Goal: Information Seeking & Learning: Learn about a topic

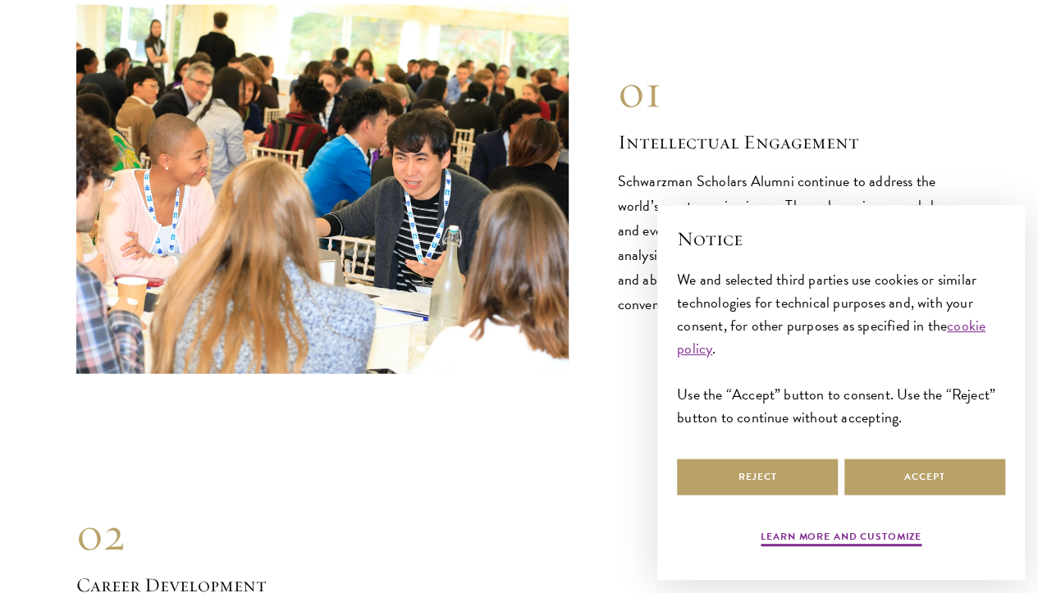
scroll to position [2052, 0]
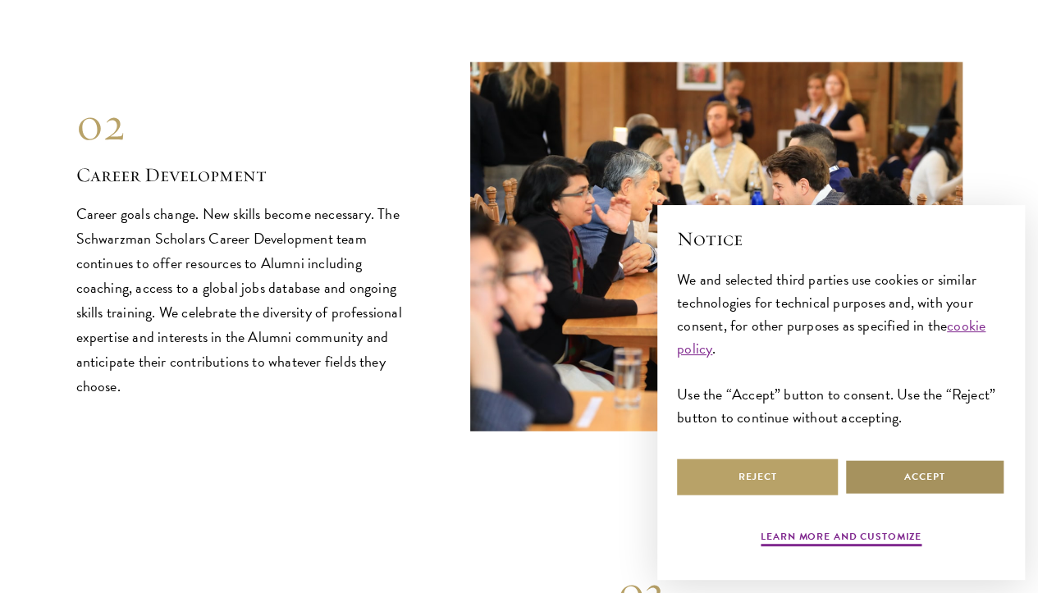
drag, startPoint x: 881, startPoint y: 462, endPoint x: 870, endPoint y: 460, distance: 11.6
click at [881, 462] on button "Accept" at bounding box center [924, 477] width 161 height 37
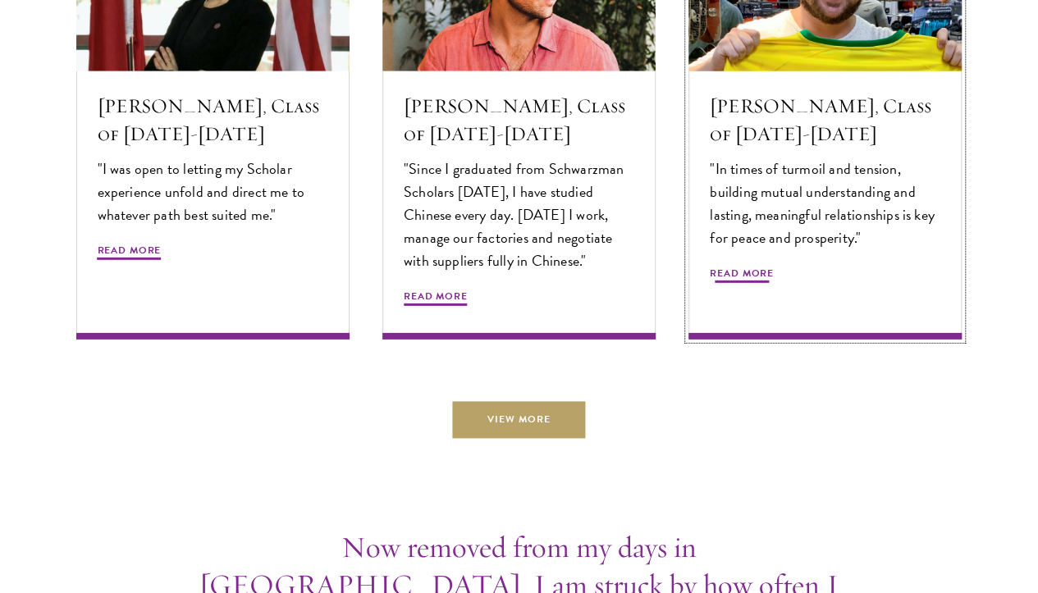
scroll to position [5498, 0]
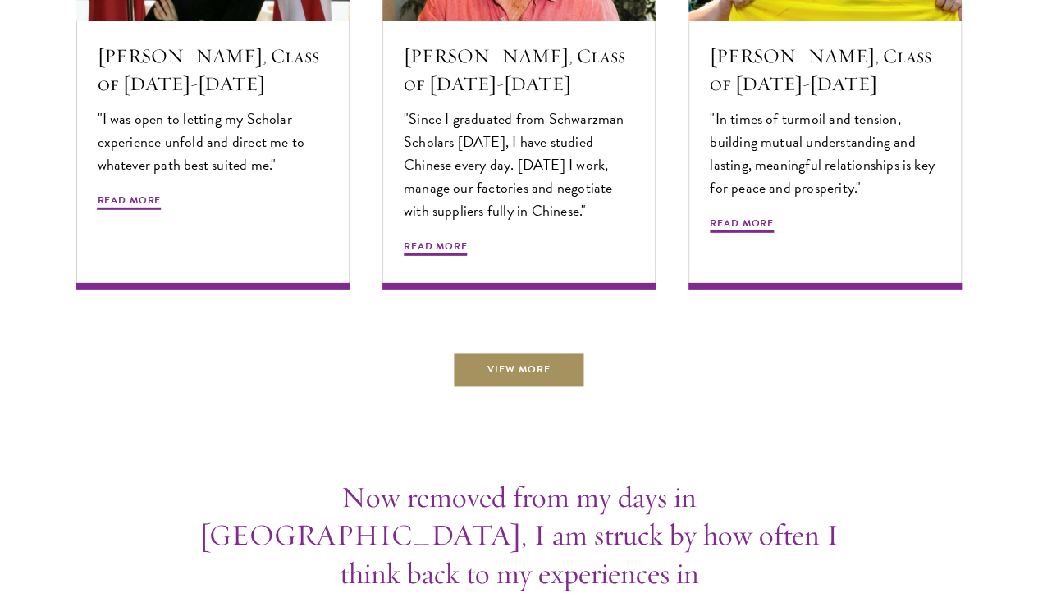
click at [556, 388] on link "View More" at bounding box center [519, 369] width 132 height 37
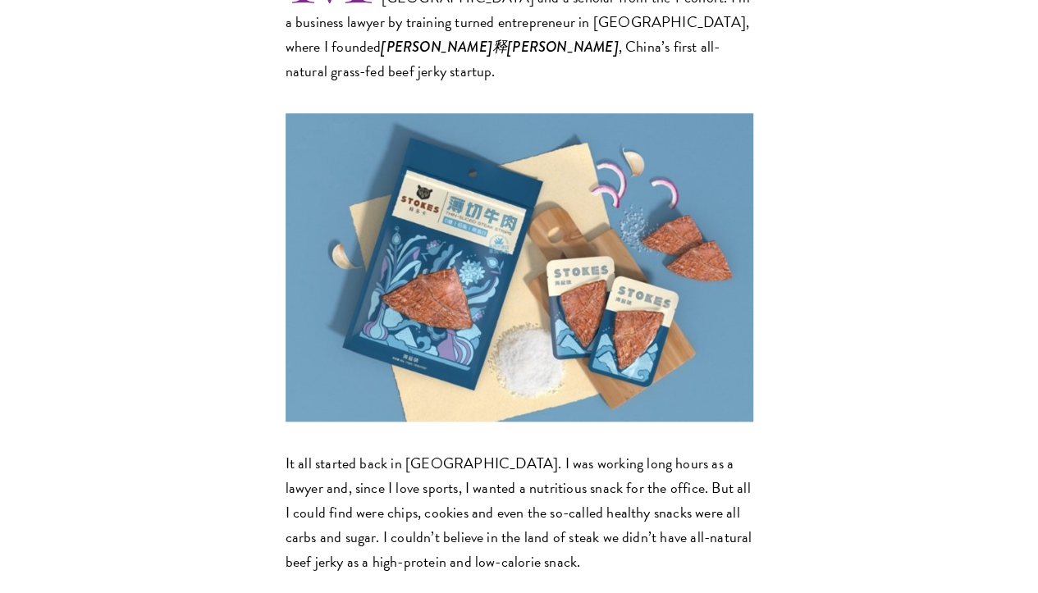
scroll to position [657, 0]
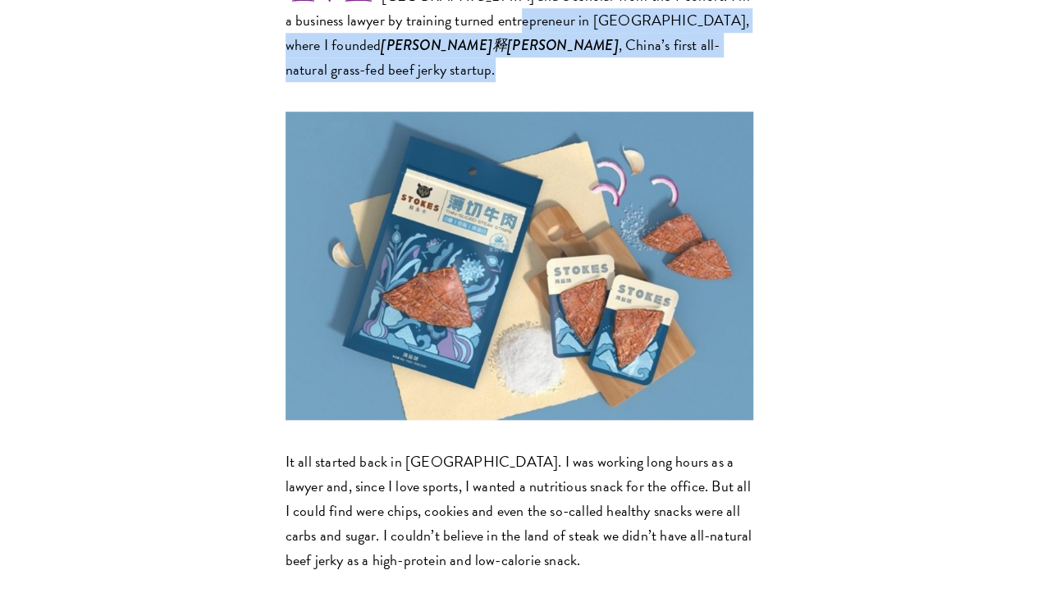
drag, startPoint x: 316, startPoint y: 59, endPoint x: 548, endPoint y: 80, distance: 233.2
click at [548, 80] on p "My name is Tomas Fuentes Benitez, I’m from Argentina and a scholar from the 1 s…" at bounding box center [520, 8] width 468 height 147
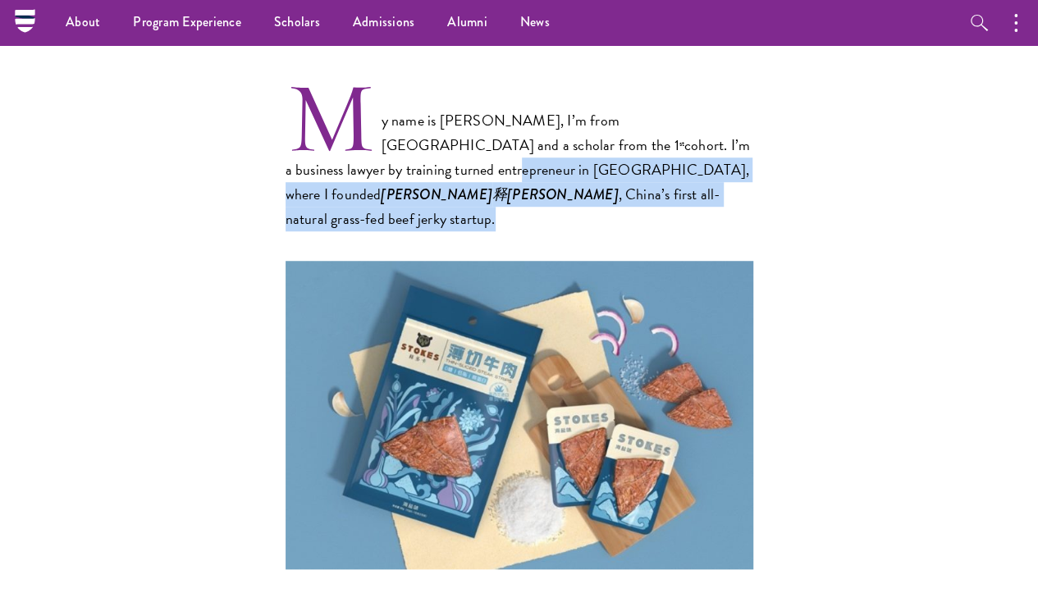
scroll to position [246, 0]
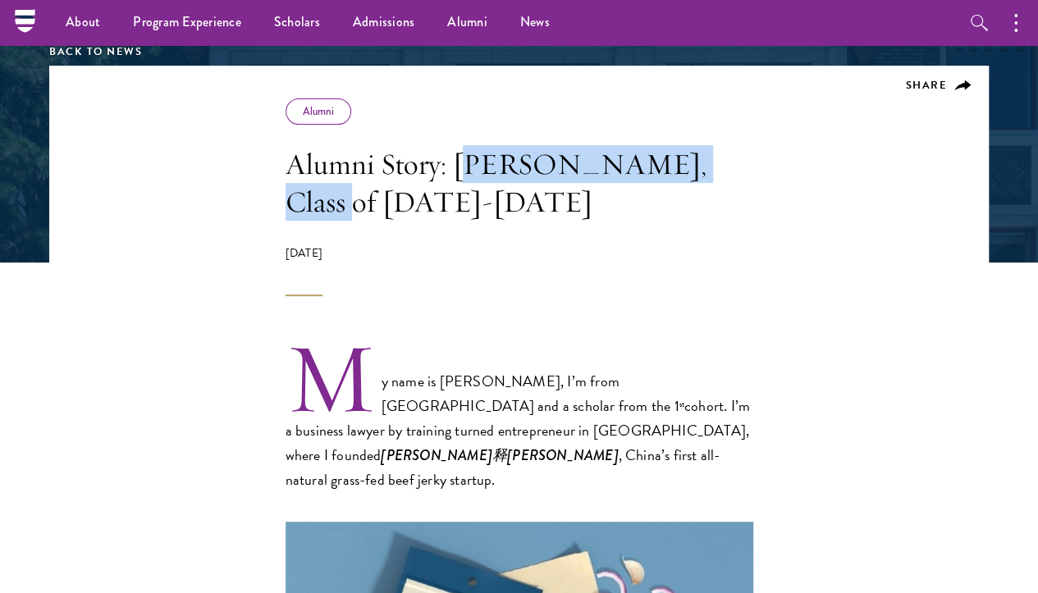
drag, startPoint x: 400, startPoint y: 165, endPoint x: 301, endPoint y: 194, distance: 102.8
click at [292, 202] on h1 "Alumni Story: Tomas Fuentes Benitez, Class of 2016-2017" at bounding box center [520, 183] width 468 height 76
copy h1 "omas Fuentes Benitez"
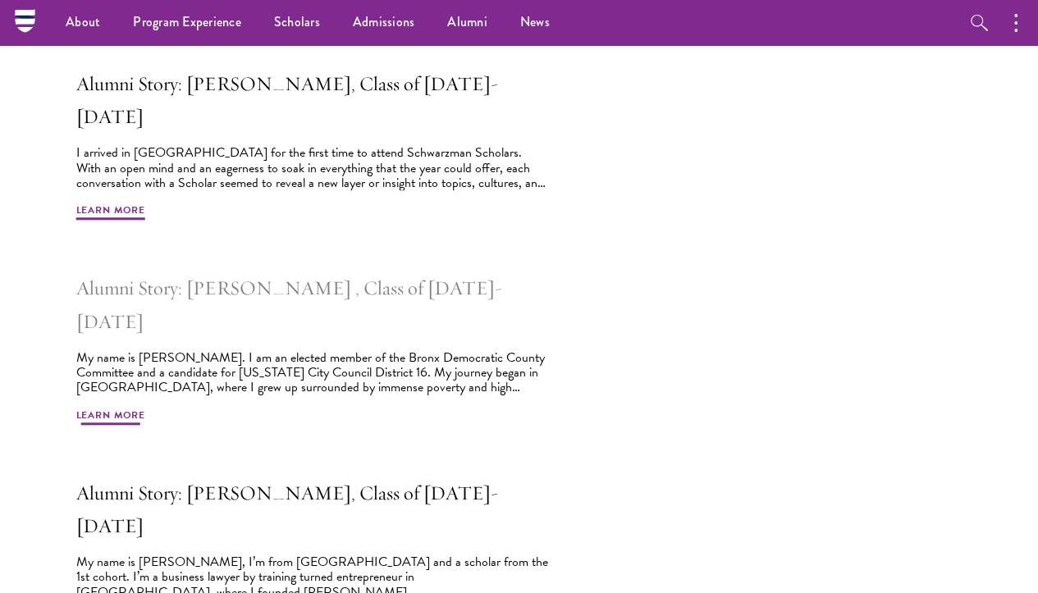
scroll to position [328, 0]
